Goal: Task Accomplishment & Management: Manage account settings

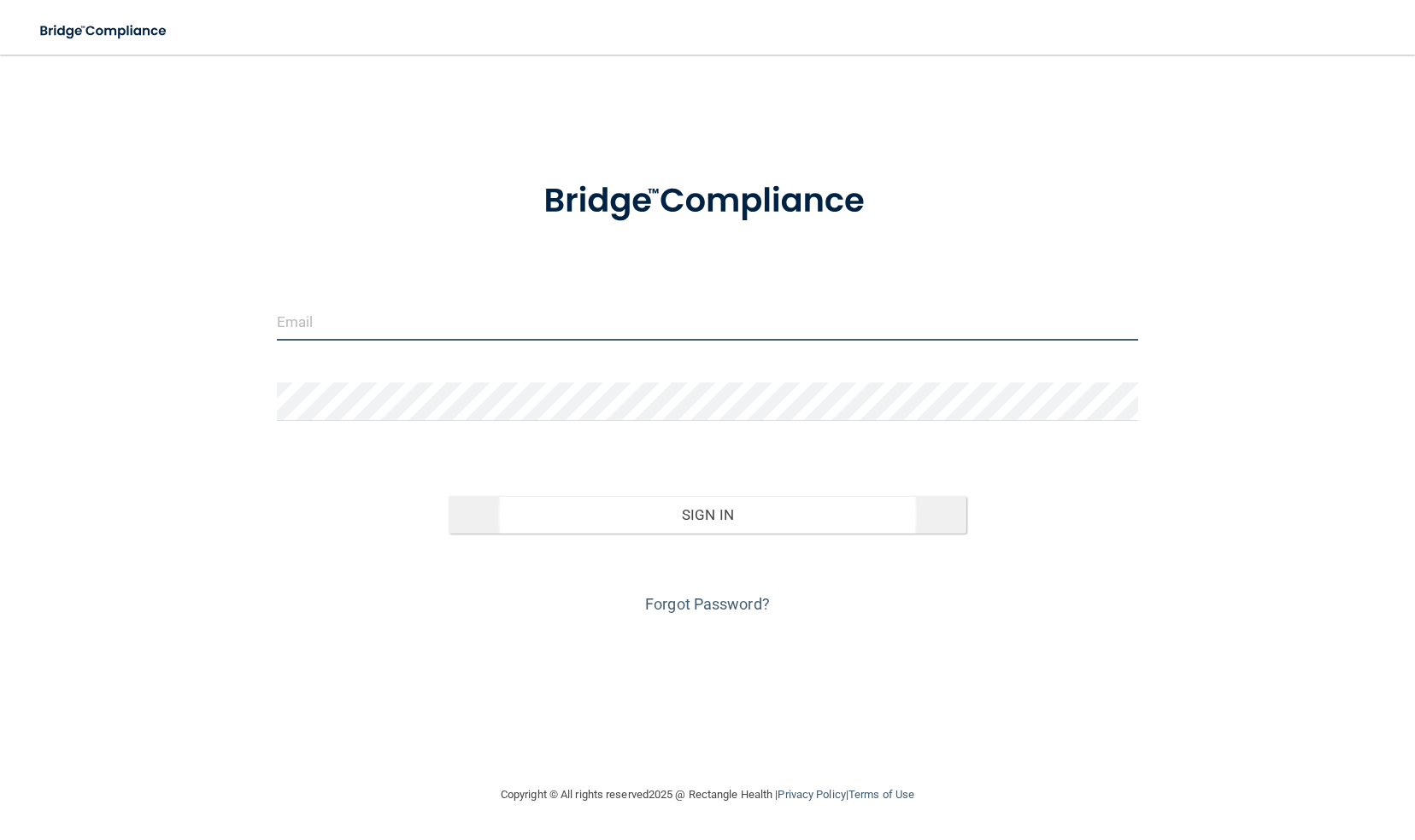
type input "[PERSON_NAME][EMAIL_ADDRESS][PERSON_NAME][DOMAIN_NAME]"
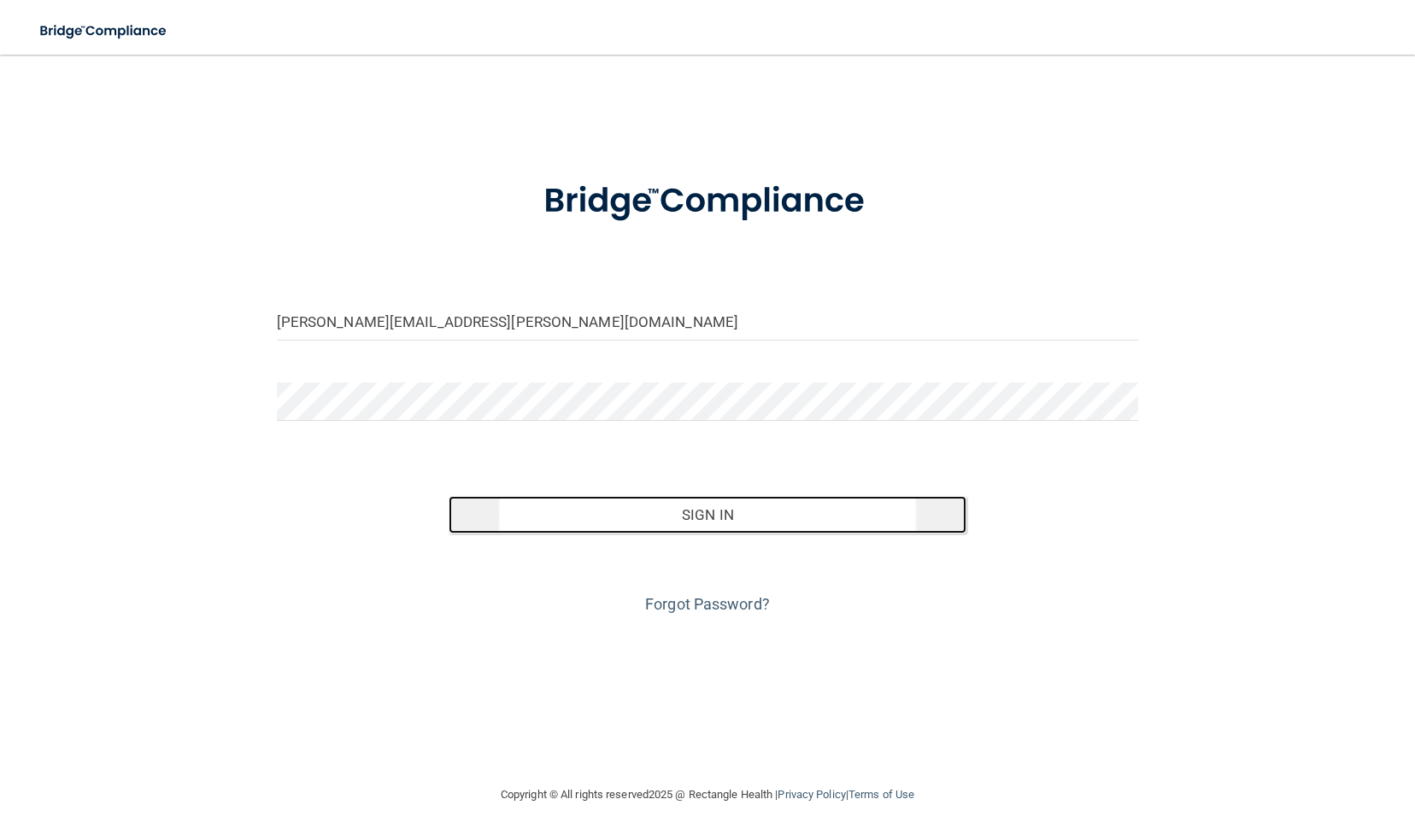
click at [690, 515] on button "Sign In" at bounding box center [706, 515] width 517 height 38
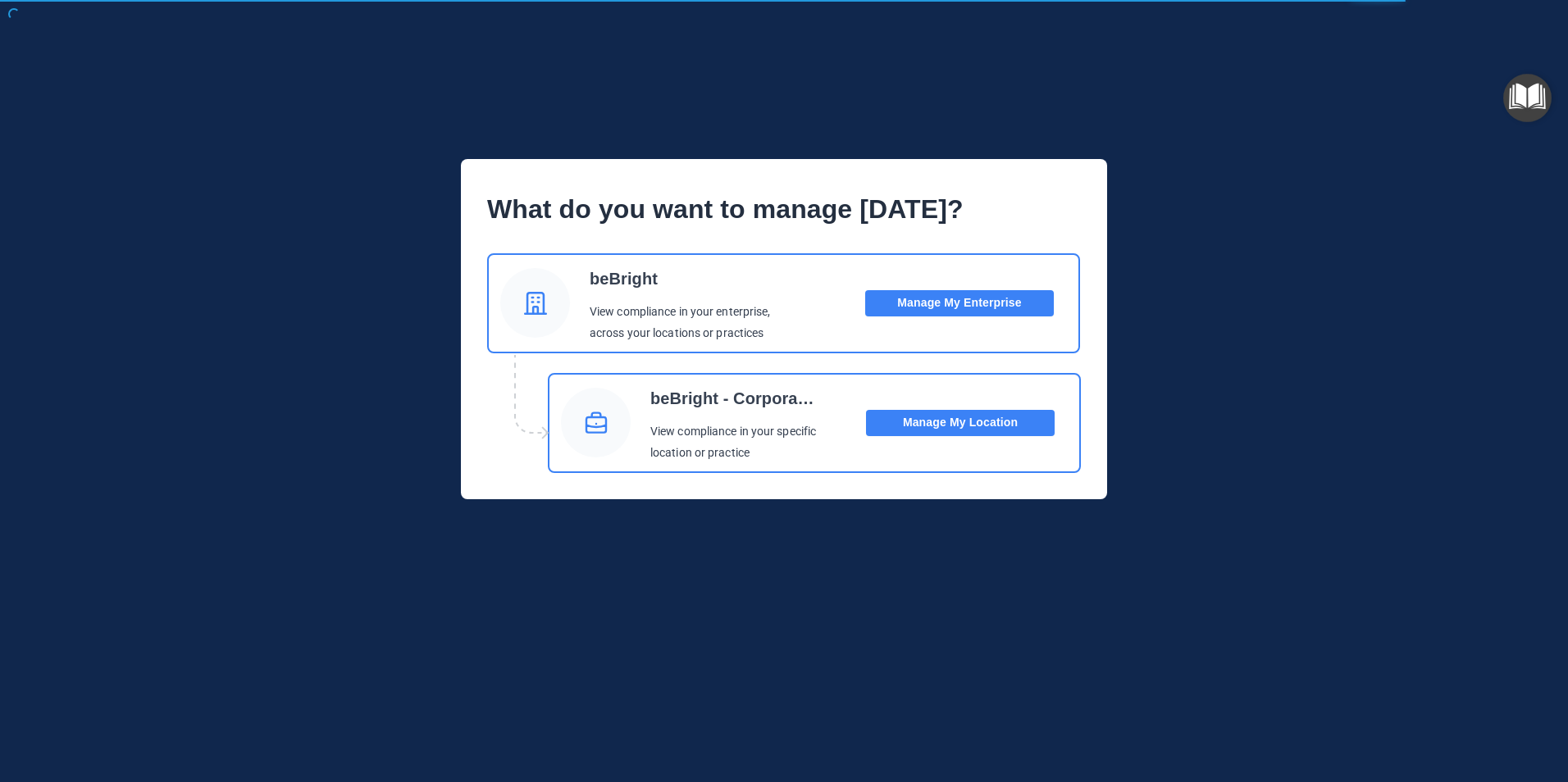
click at [960, 296] on button "Manage My Enterprise" at bounding box center [960, 303] width 189 height 26
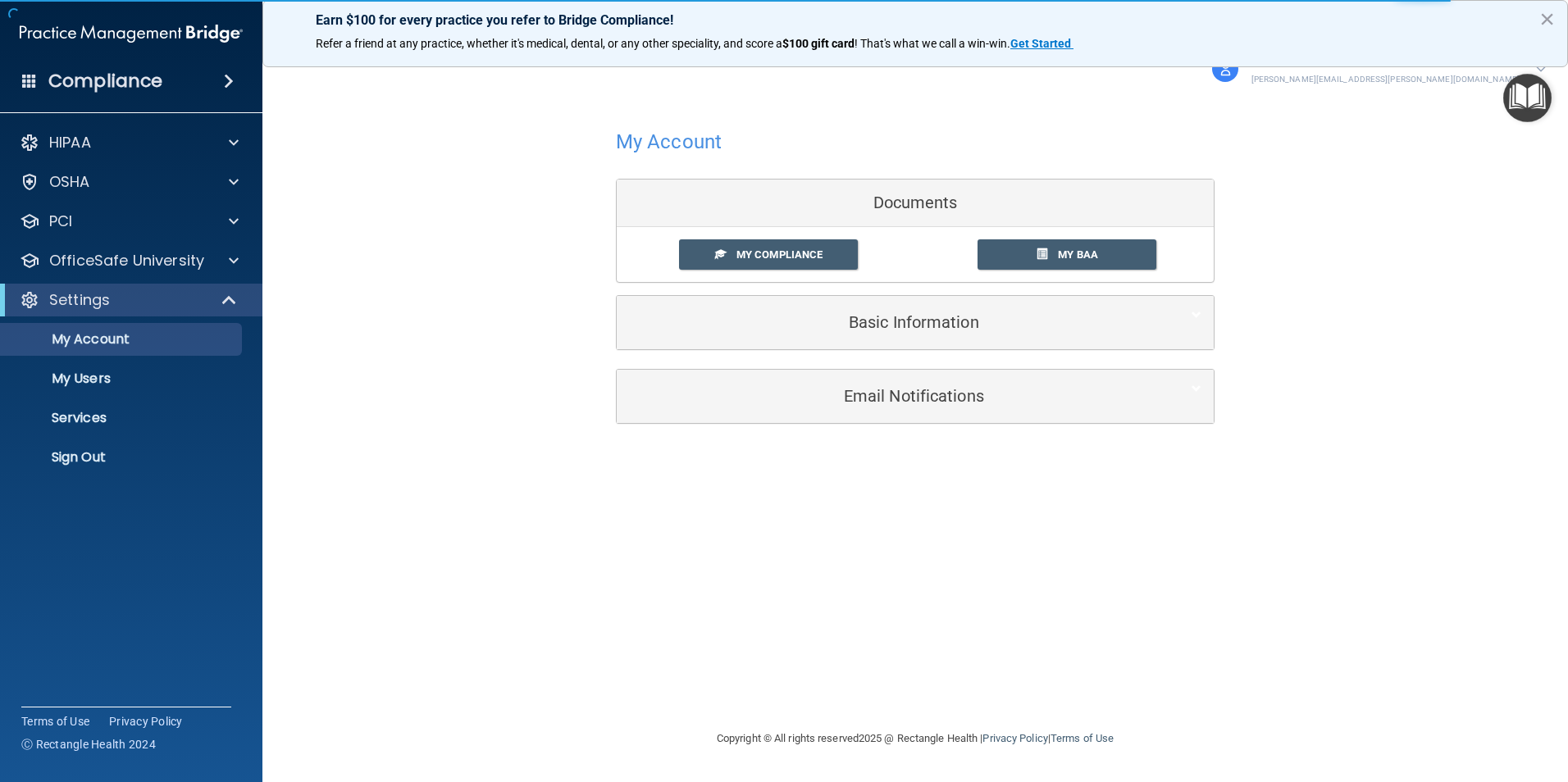
click at [86, 72] on h4 "Compliance" at bounding box center [104, 81] width 114 height 23
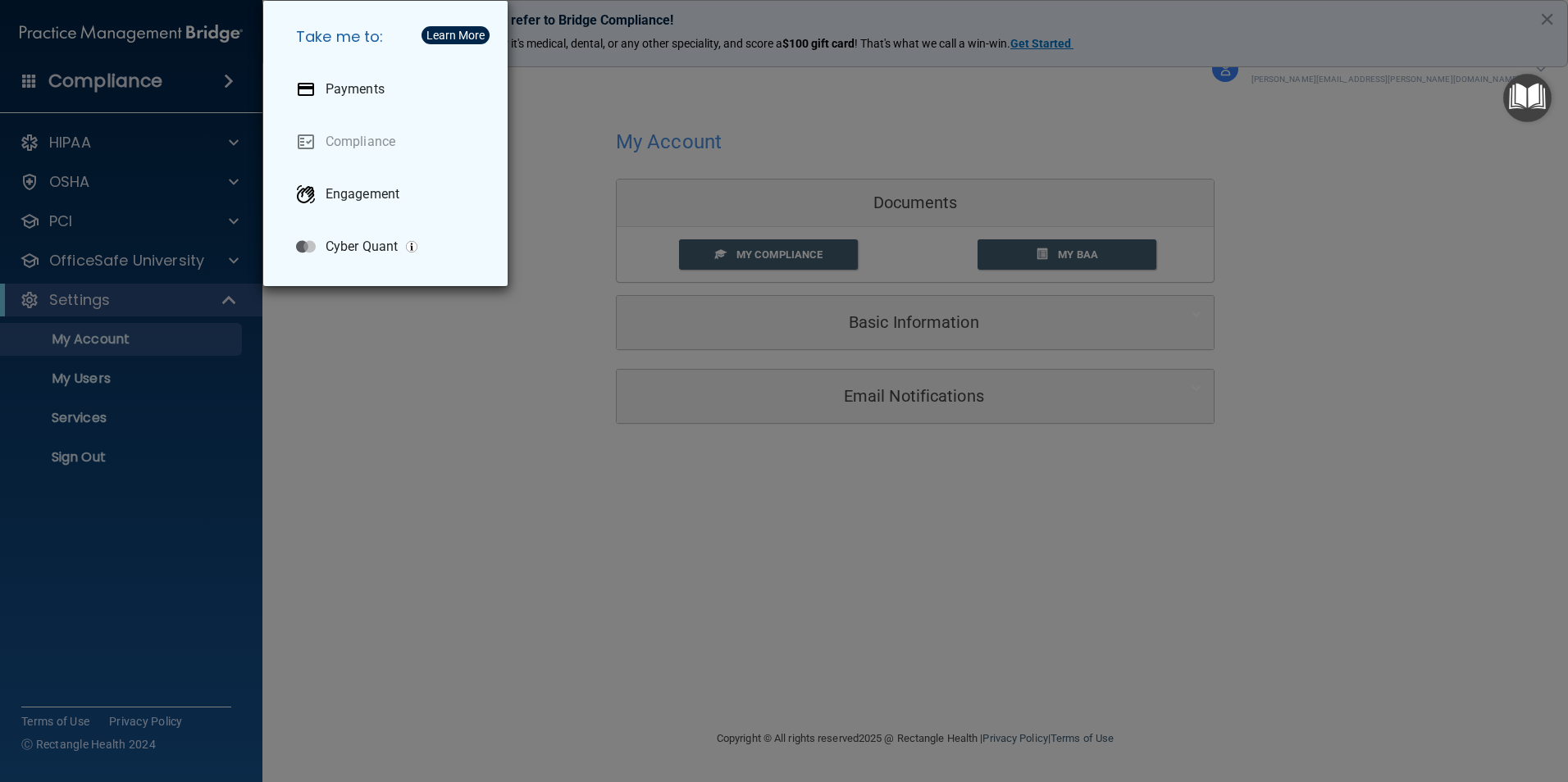
click at [89, 336] on div "Take me to: Payments Compliance Engagement Cyber Quant" at bounding box center [784, 391] width 1568 height 782
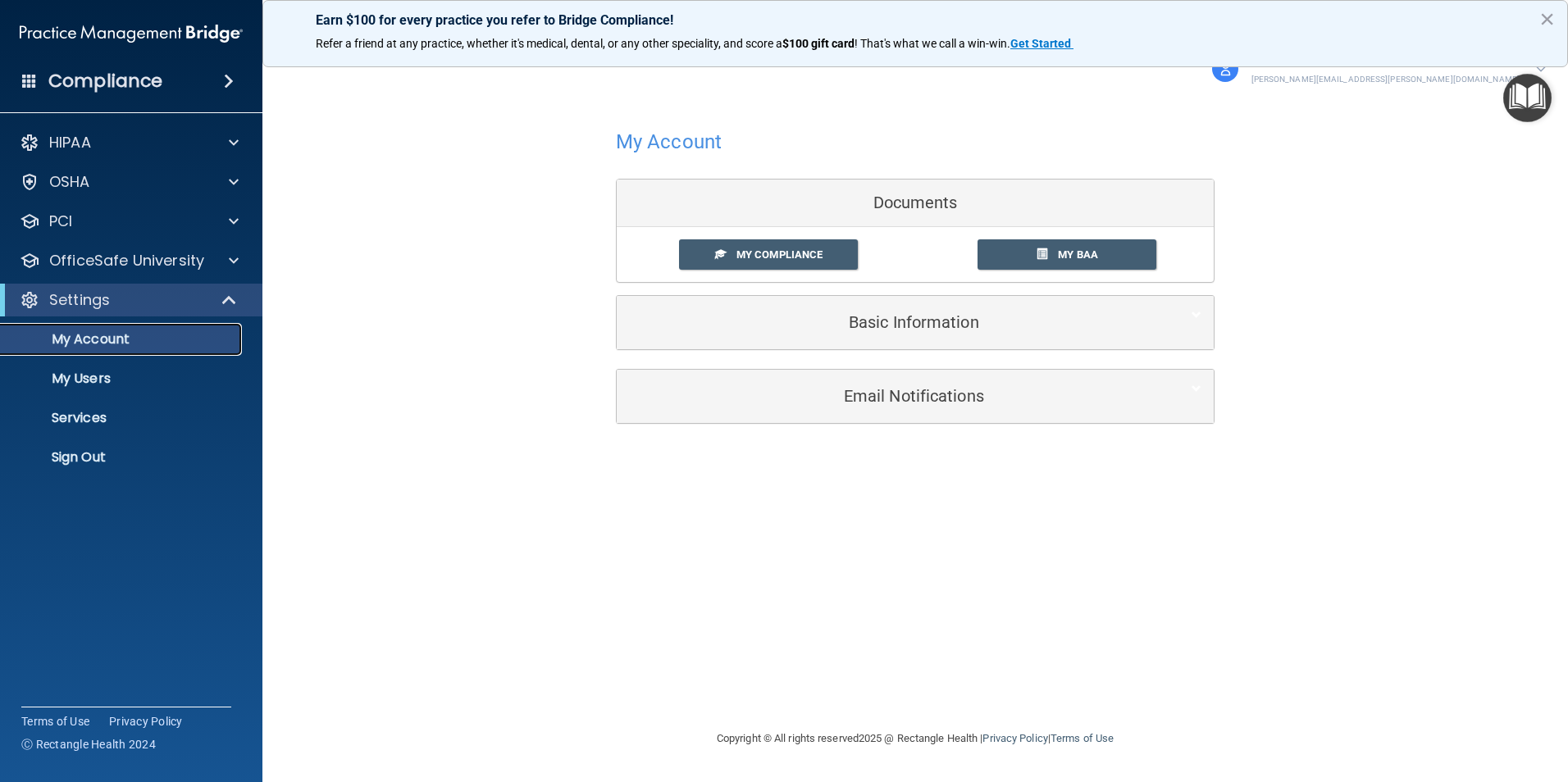
click at [139, 334] on p "My Account" at bounding box center [123, 338] width 224 height 16
click at [77, 342] on p "My Account" at bounding box center [123, 338] width 224 height 16
click at [813, 251] on span "My Compliance" at bounding box center [780, 254] width 86 height 13
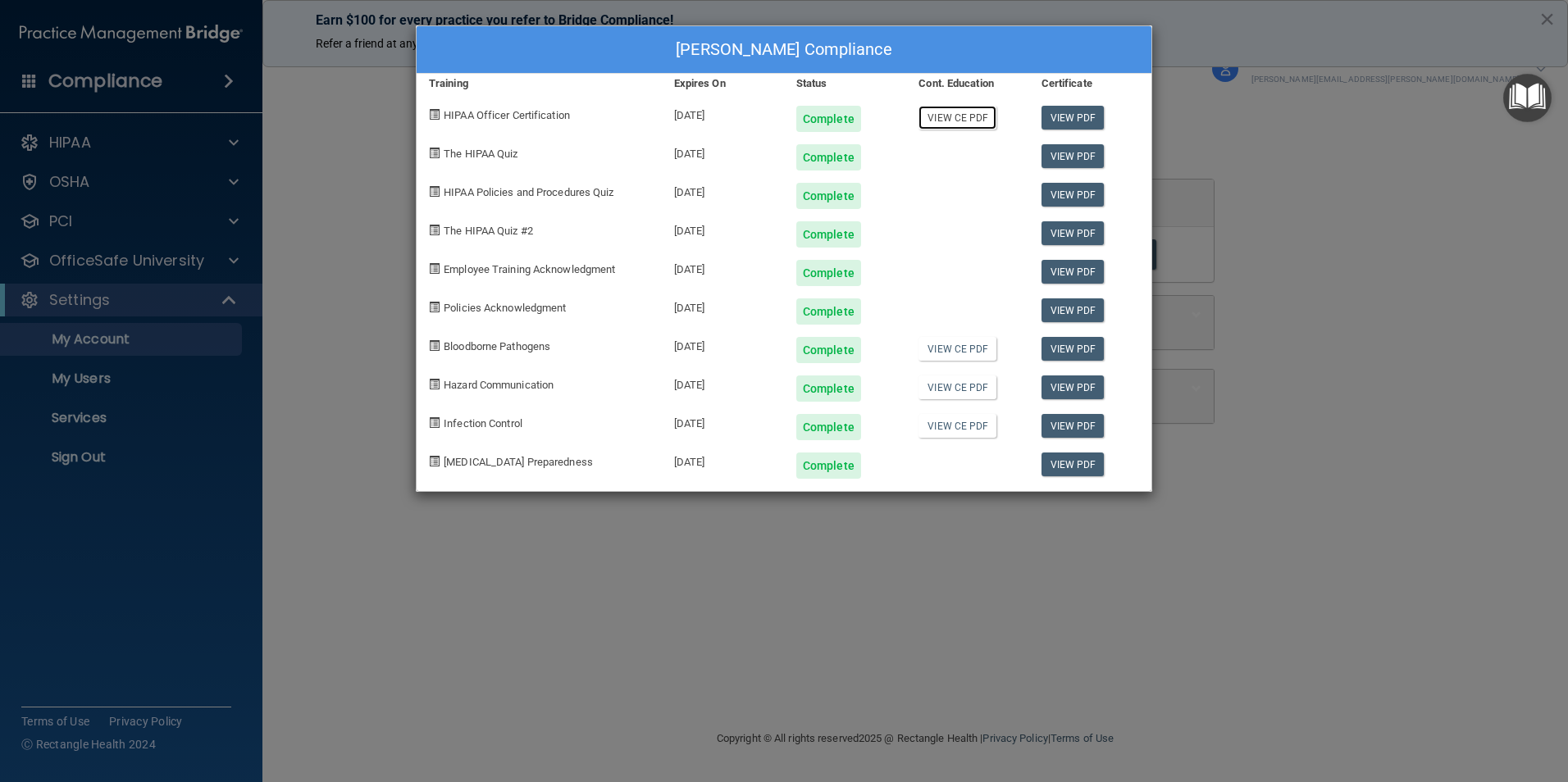
click at [964, 114] on link "View CE PDF" at bounding box center [957, 118] width 78 height 24
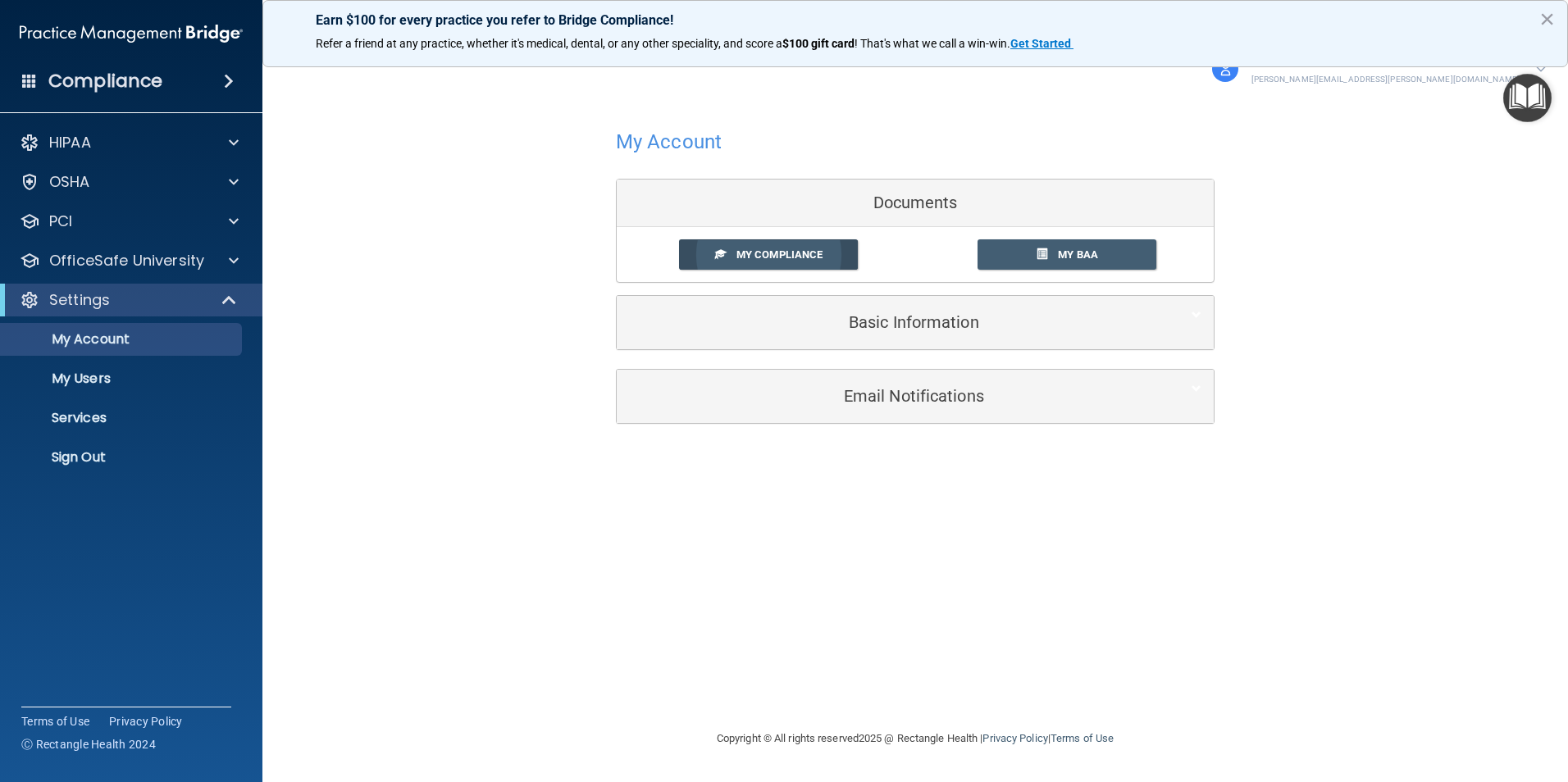
click at [757, 260] on span "My Compliance" at bounding box center [780, 254] width 86 height 13
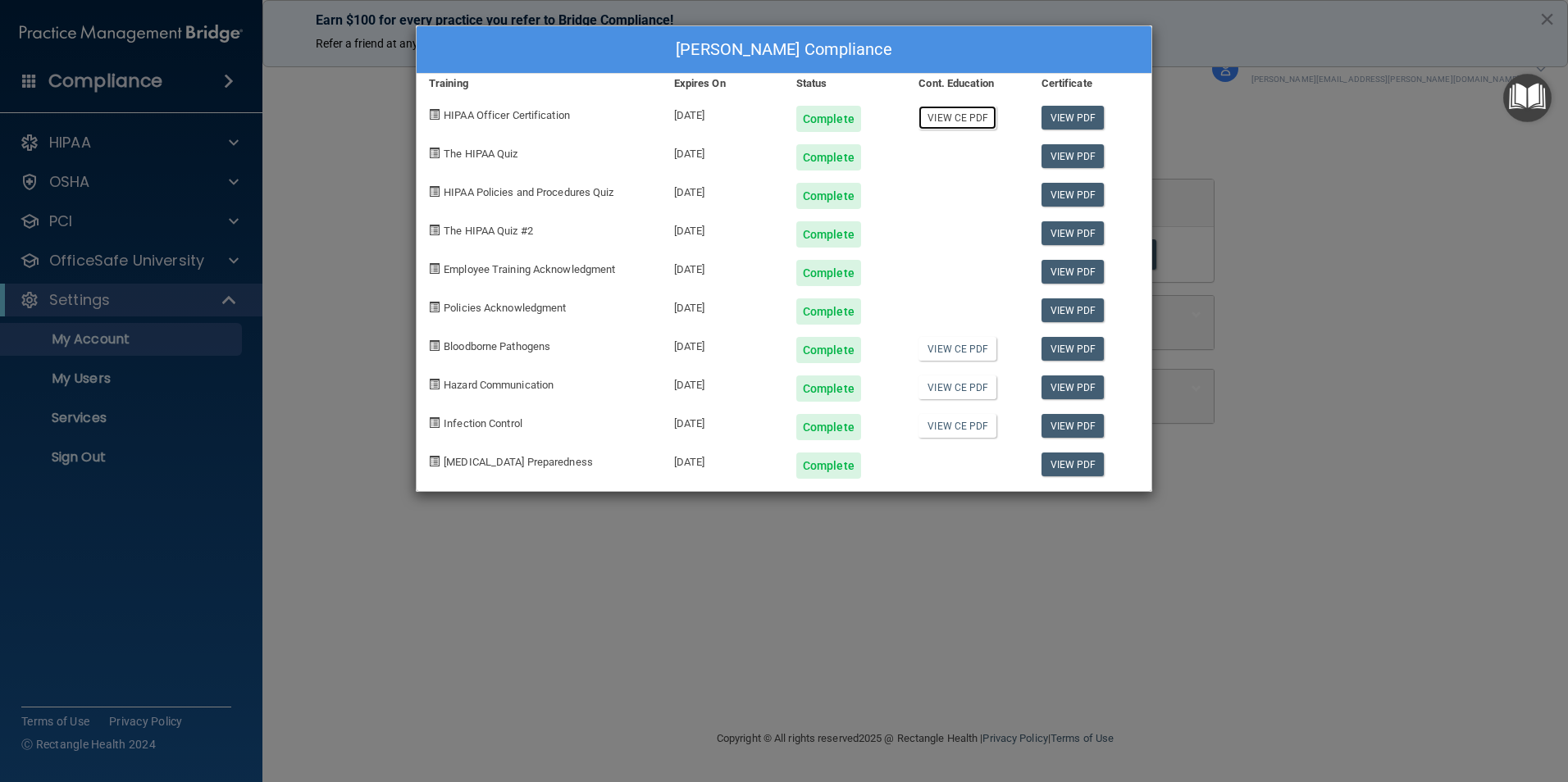
click at [941, 114] on link "View CE PDF" at bounding box center [957, 118] width 78 height 24
